Goal: Information Seeking & Learning: Learn about a topic

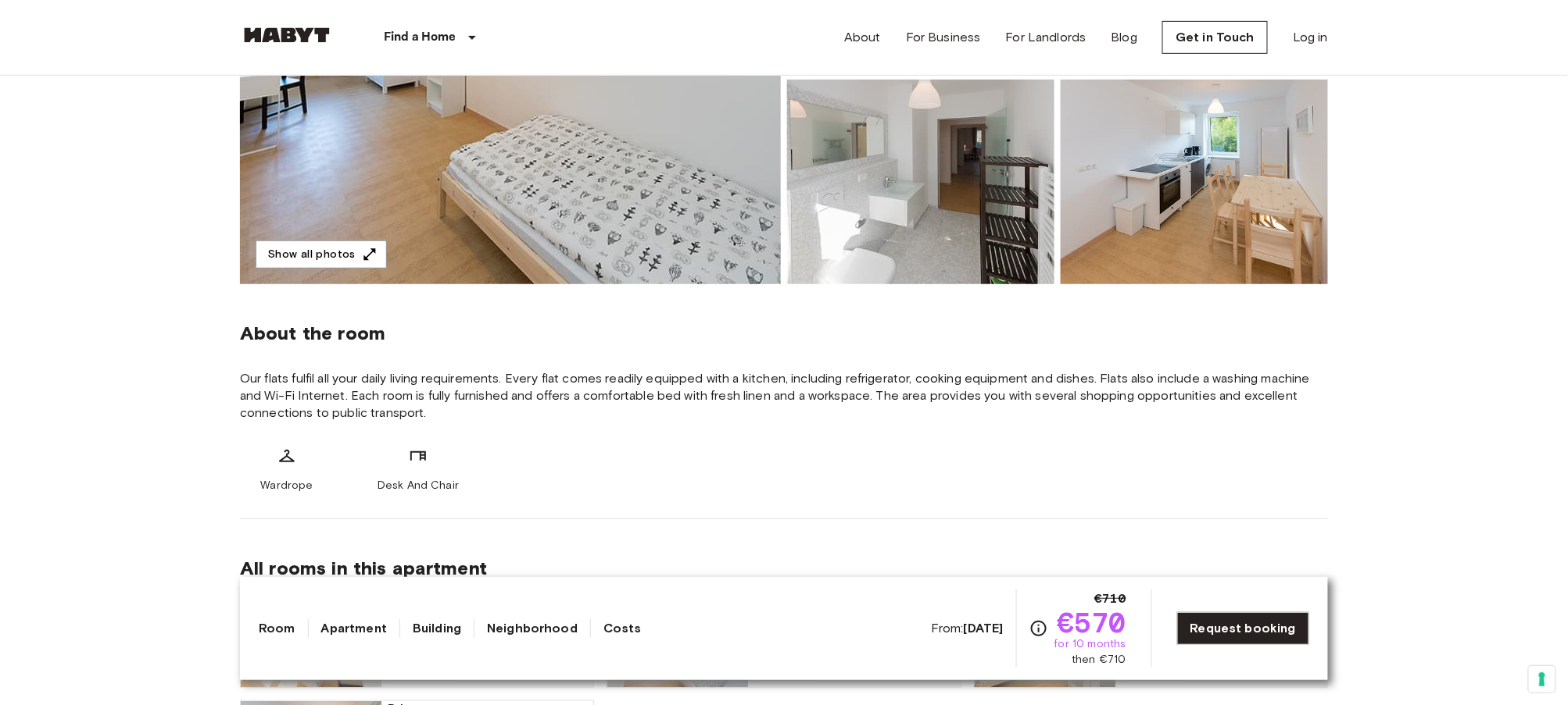
scroll to position [423, 0]
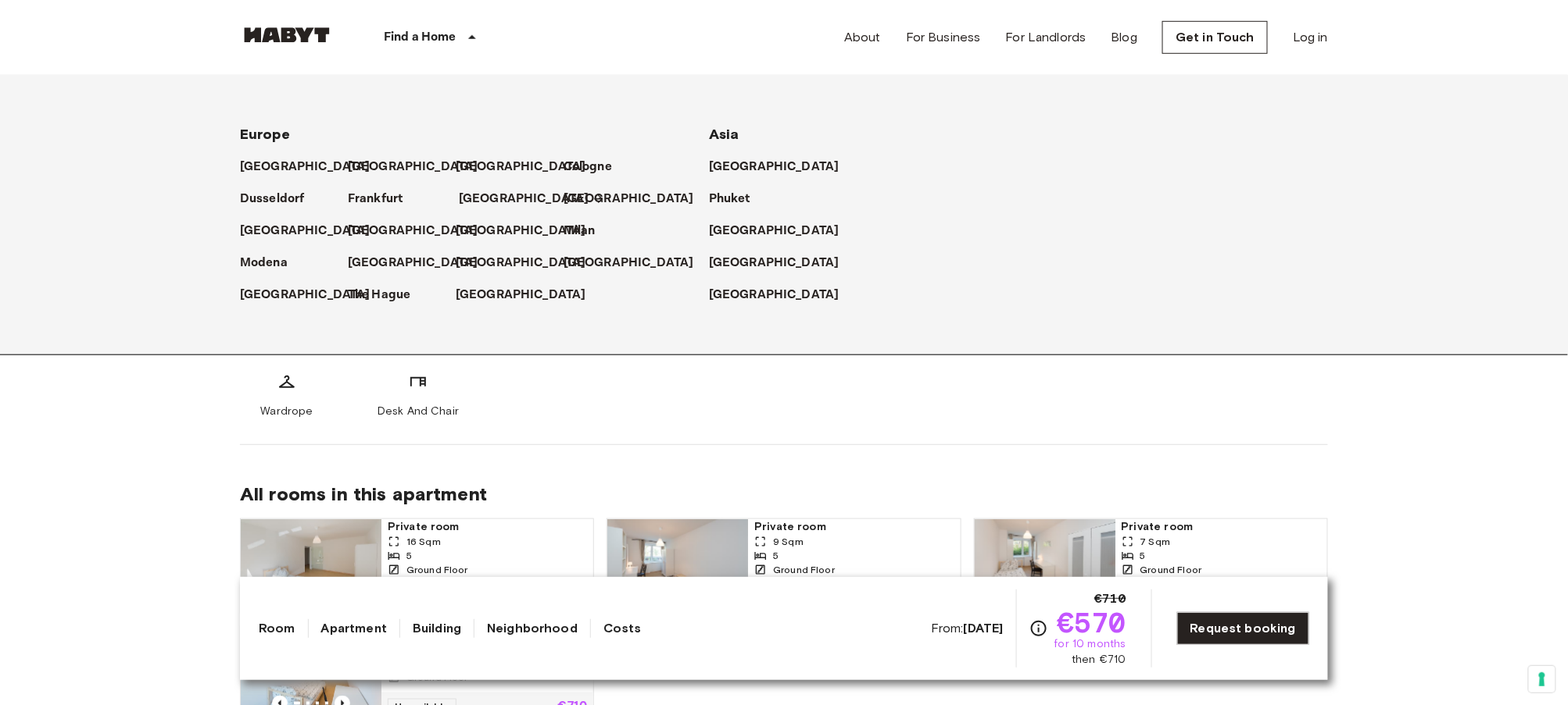
click at [462, 193] on p "[GEOGRAPHIC_DATA]" at bounding box center [524, 199] width 131 height 19
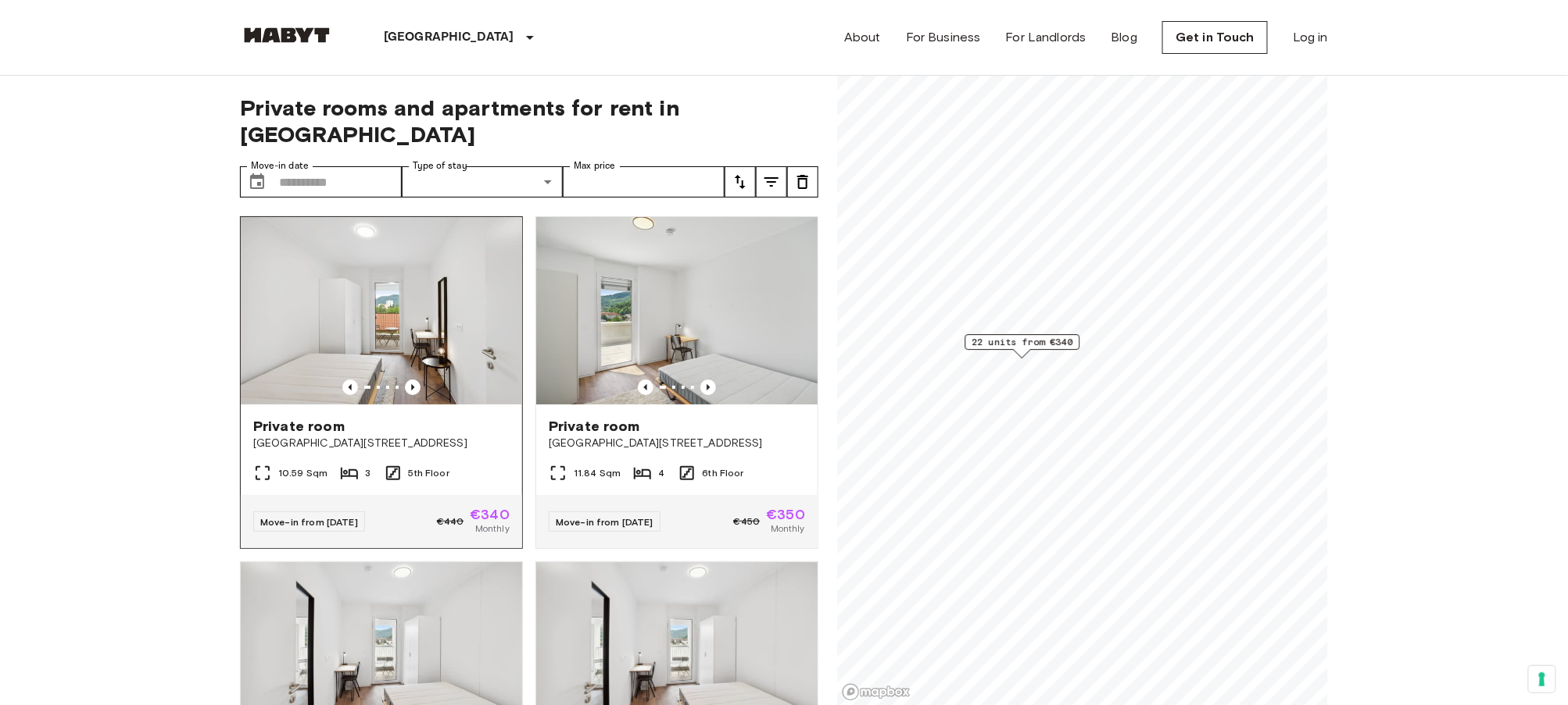
click at [398, 288] on img at bounding box center [381, 311] width 281 height 188
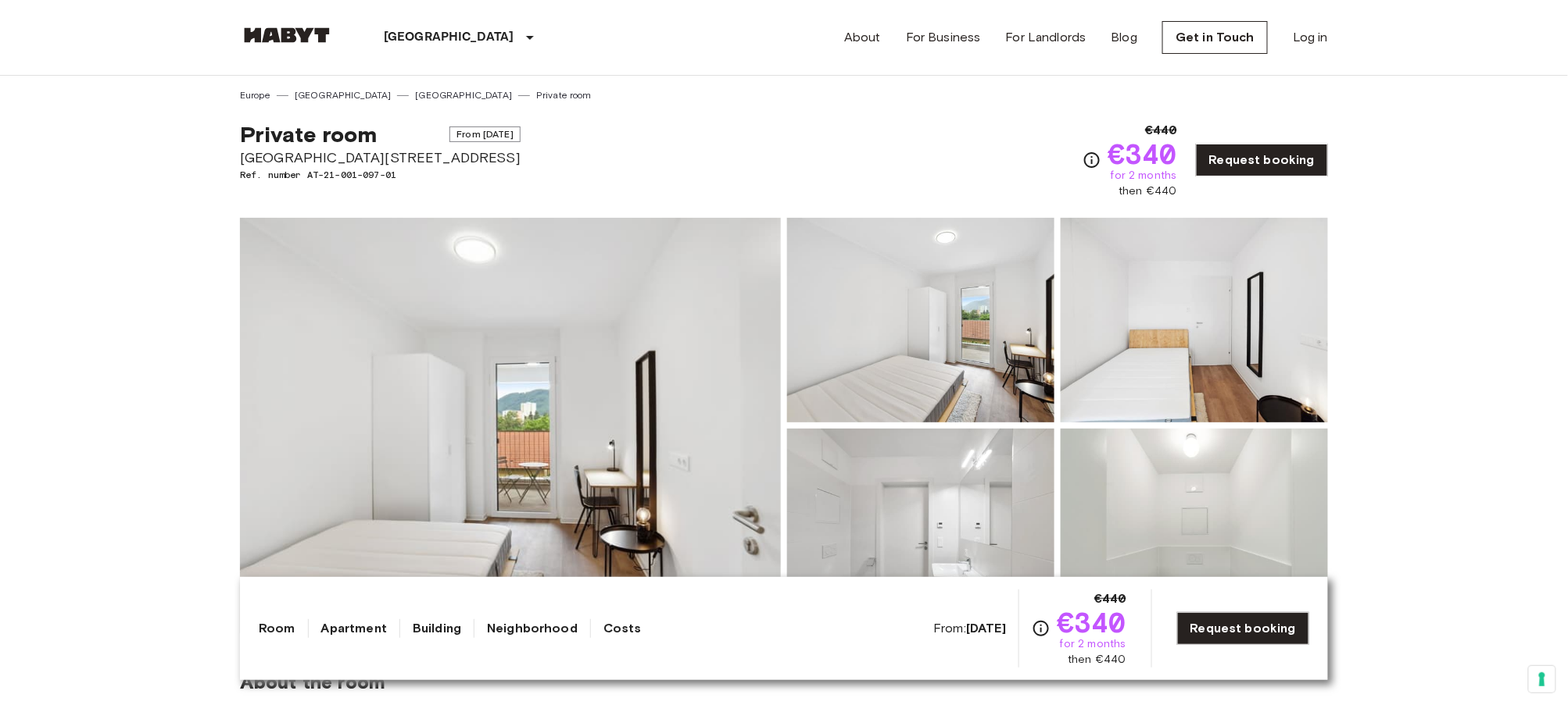
scroll to position [503, 0]
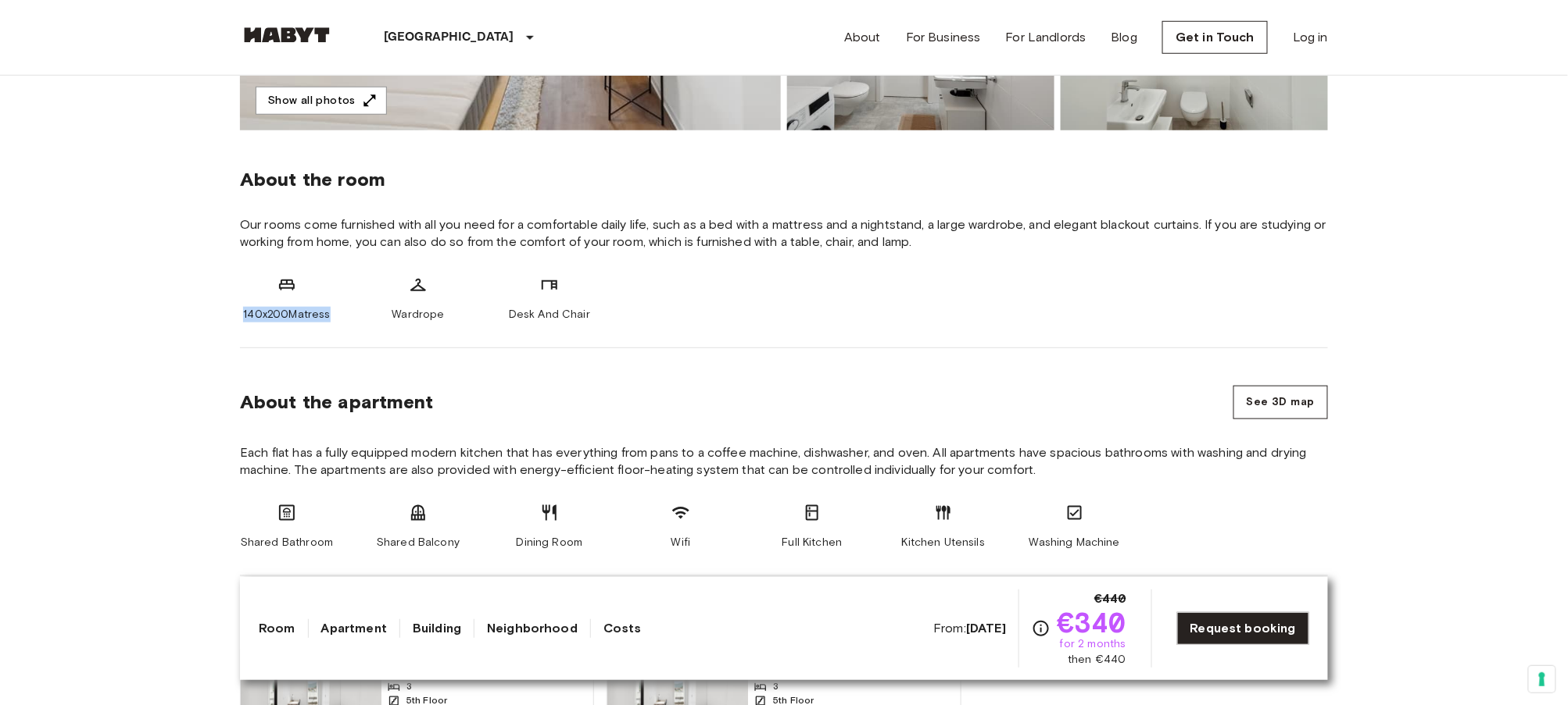
drag, startPoint x: 242, startPoint y: 314, endPoint x: 330, endPoint y: 307, distance: 88.3
click at [330, 307] on div "140x200Matress" at bounding box center [286, 299] width 93 height 47
copy span "140x200Matress"
